Goal: Transaction & Acquisition: Purchase product/service

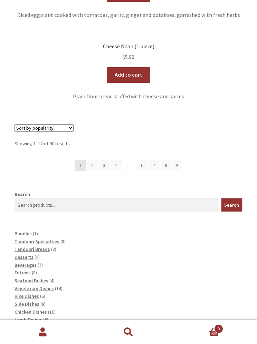
scroll to position [1029, 0]
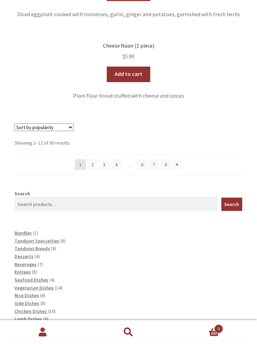
click at [92, 160] on link "2" at bounding box center [92, 165] width 11 height 11
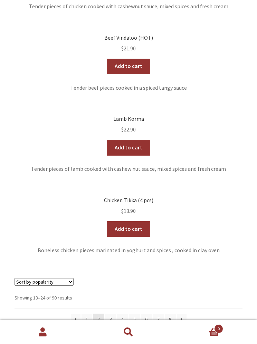
scroll to position [920, 0]
click at [109, 314] on link "3" at bounding box center [110, 319] width 11 height 11
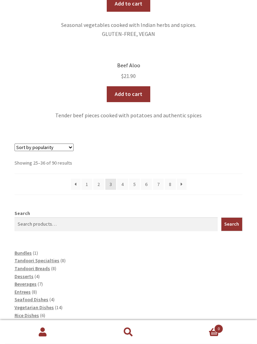
scroll to position [1046, 0]
click at [49, 258] on span "Tandoori Specialties" at bounding box center [37, 261] width 45 height 6
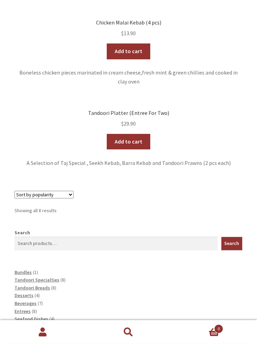
scroll to position [639, 0]
click at [29, 308] on span "Entrees" at bounding box center [23, 311] width 16 height 6
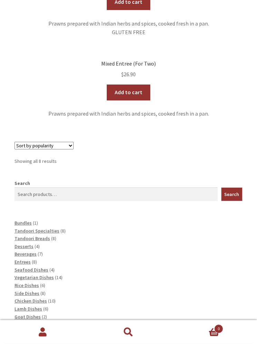
scroll to position [662, 0]
click at [46, 274] on span "Vegetarian Dishes" at bounding box center [34, 277] width 39 height 6
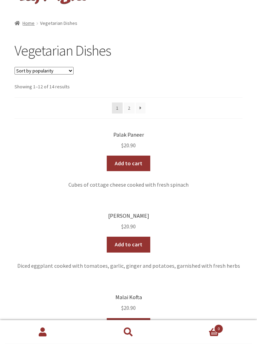
scroll to position [23, 0]
